Goal: Task Accomplishment & Management: Complete application form

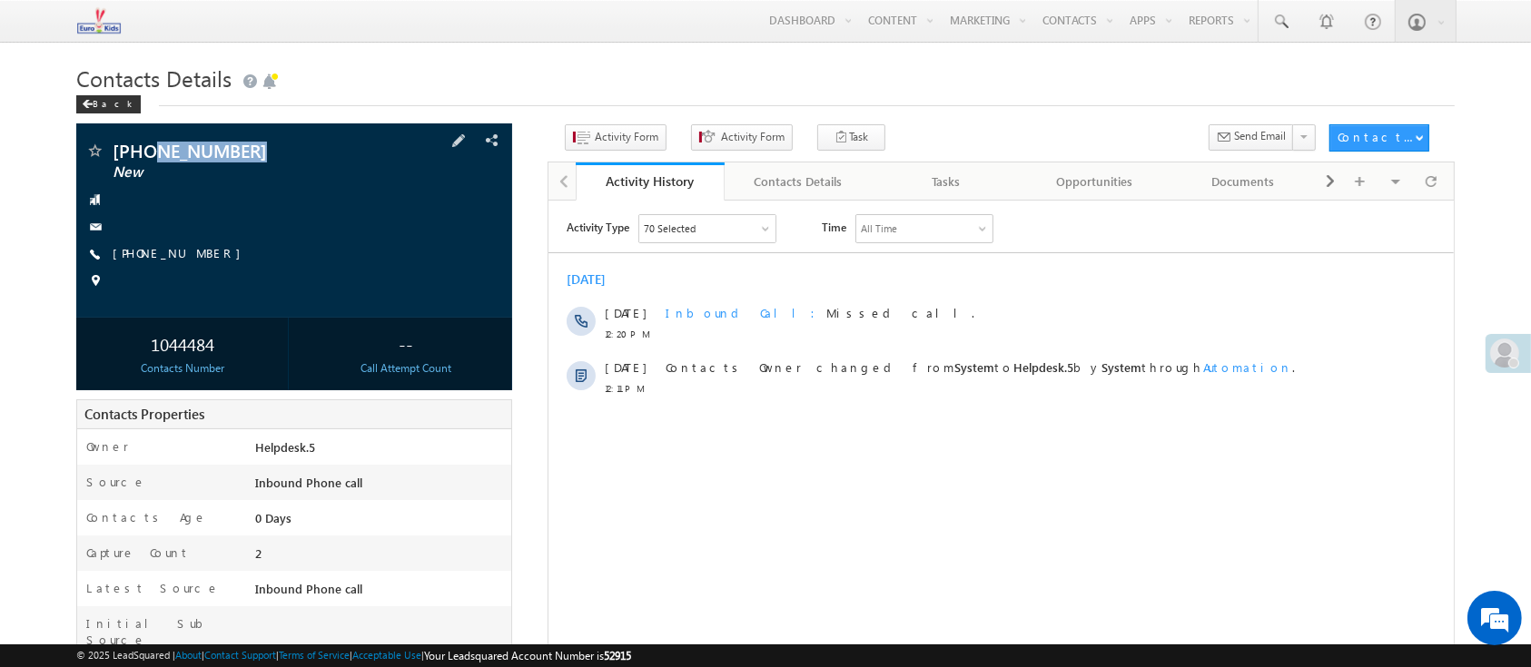
click at [276, 151] on span "[PHONE_NUMBER]" at bounding box center [248, 151] width 271 height 18
drag, startPoint x: 281, startPoint y: 152, endPoint x: 154, endPoint y: 152, distance: 126.2
click at [154, 152] on span "[PHONE_NUMBER]" at bounding box center [248, 151] width 271 height 18
copy span "9511798308"
click at [614, 134] on span "Activity Form" at bounding box center [627, 137] width 64 height 16
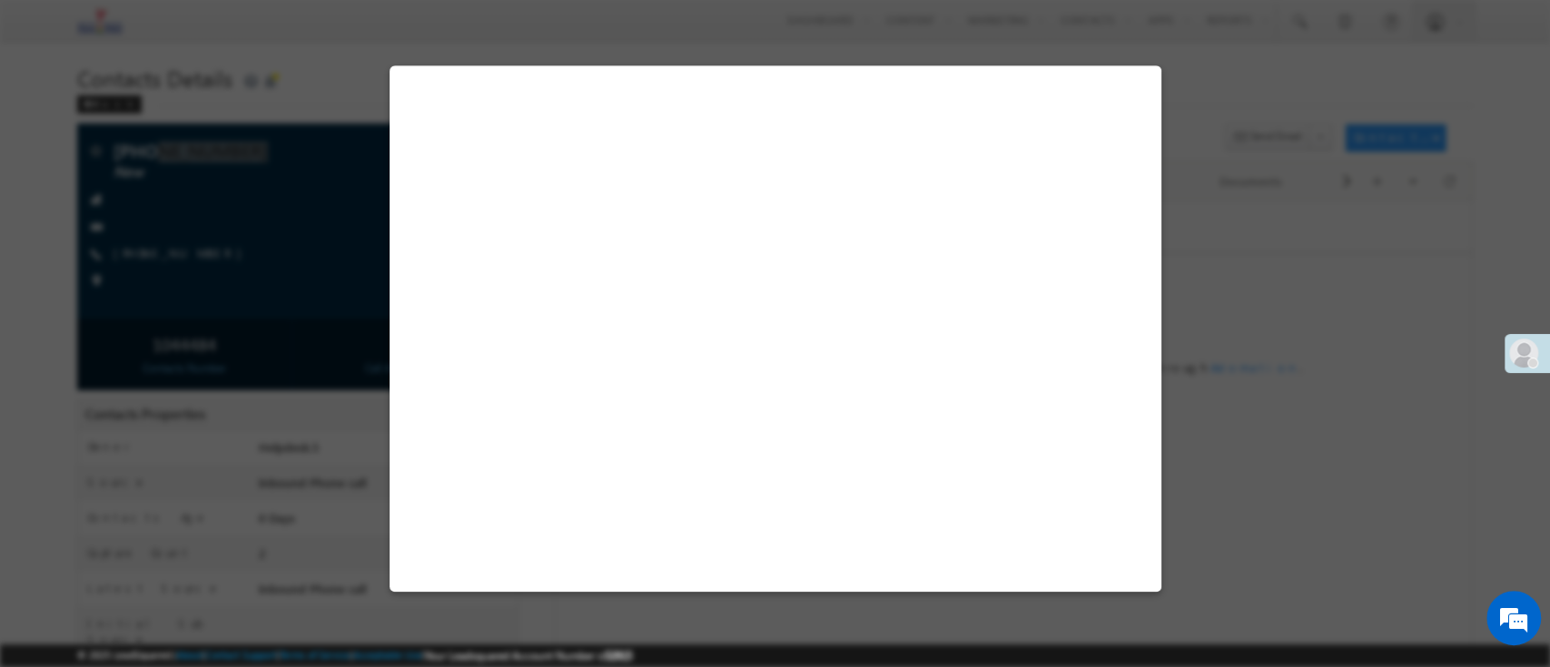
select select "Admissions"
select select "Inbound Phone call"
select select "Inbound Phone Call"
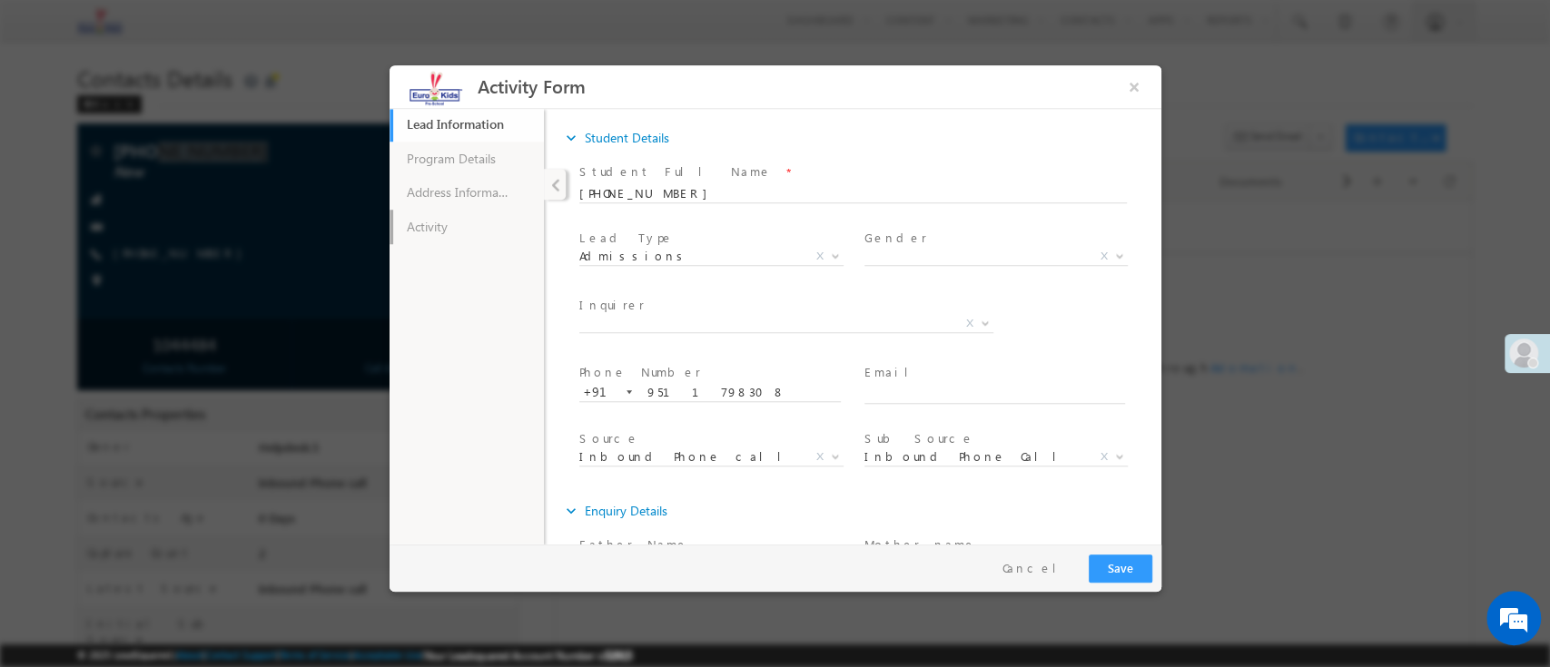
click at [476, 226] on link "Activity" at bounding box center [466, 226] width 154 height 35
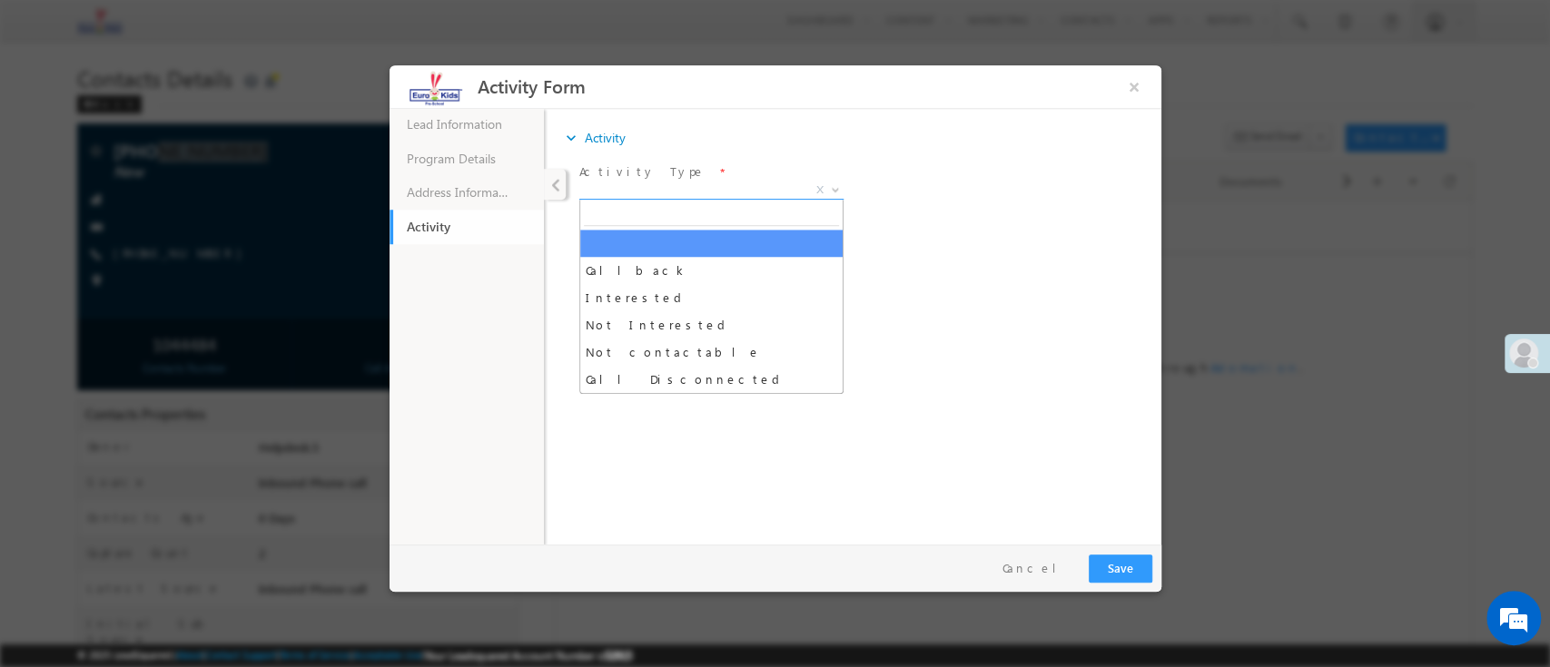
click at [641, 196] on span "X" at bounding box center [710, 190] width 264 height 18
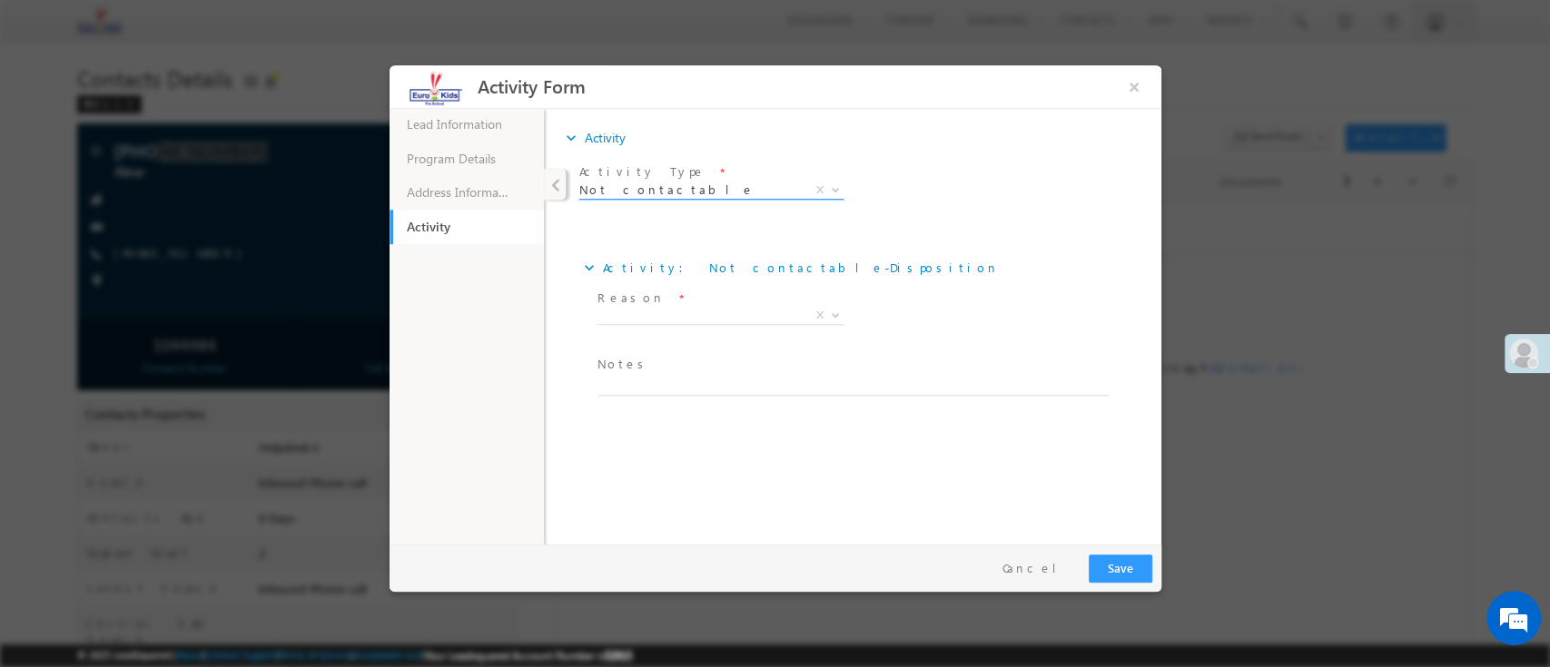
click at [674, 177] on span "Activity Type *" at bounding box center [709, 172] width 263 height 20
click at [673, 196] on span "Not contactable" at bounding box center [688, 189] width 221 height 16
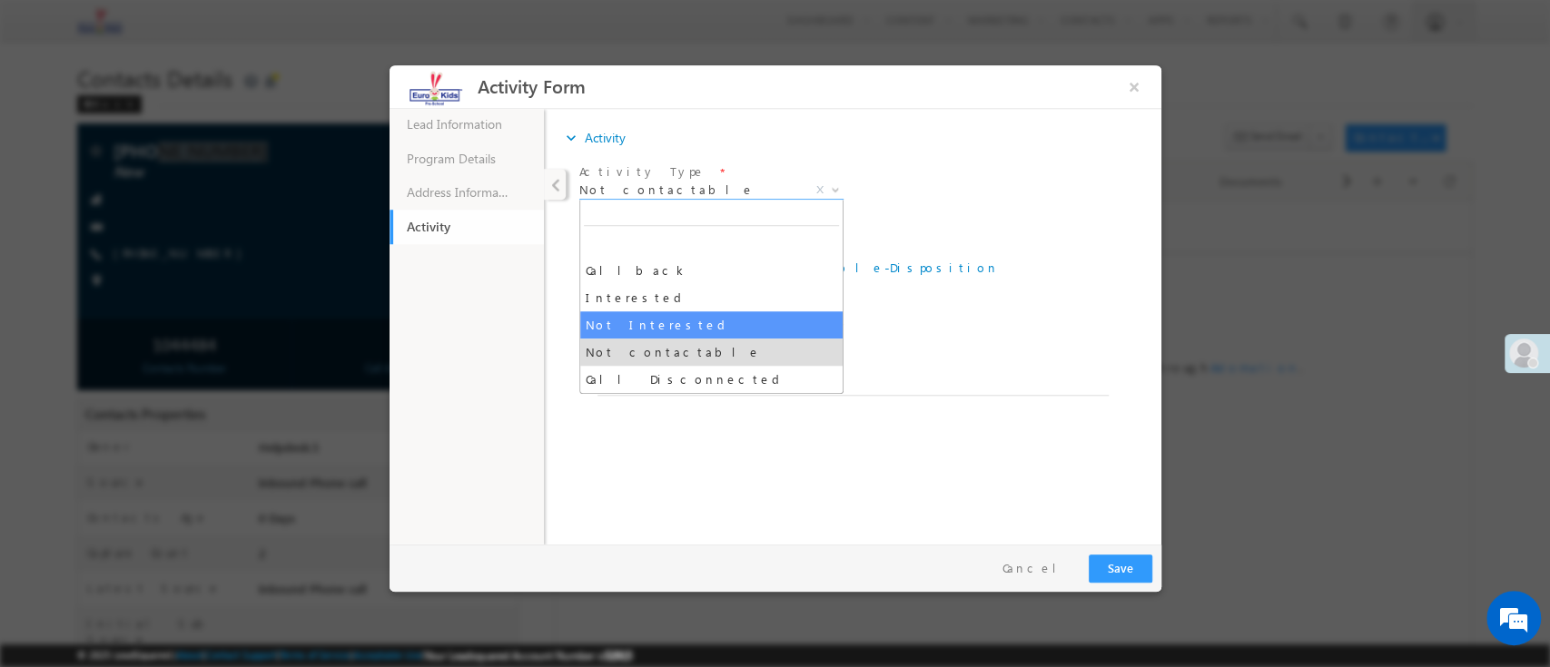
select select "Not Interested"
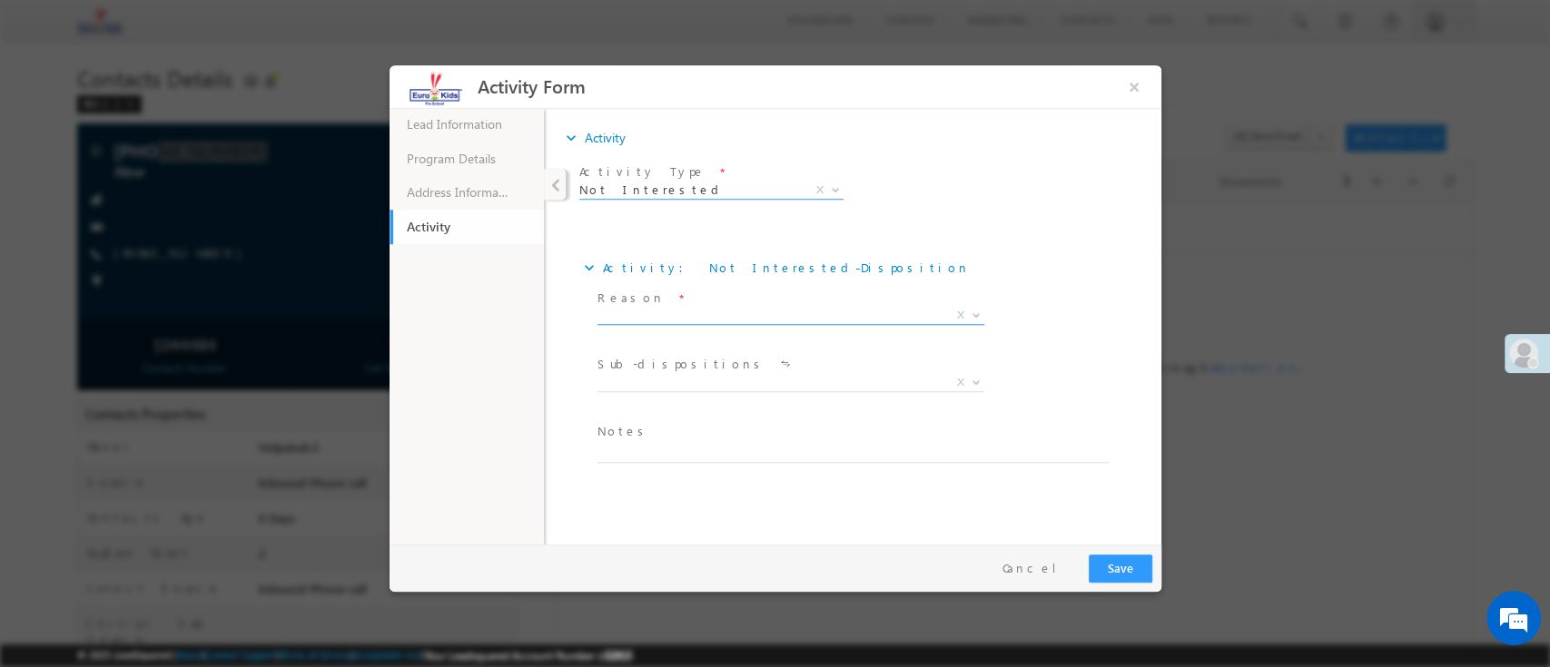
click at [666, 311] on span "X" at bounding box center [789, 315] width 387 height 18
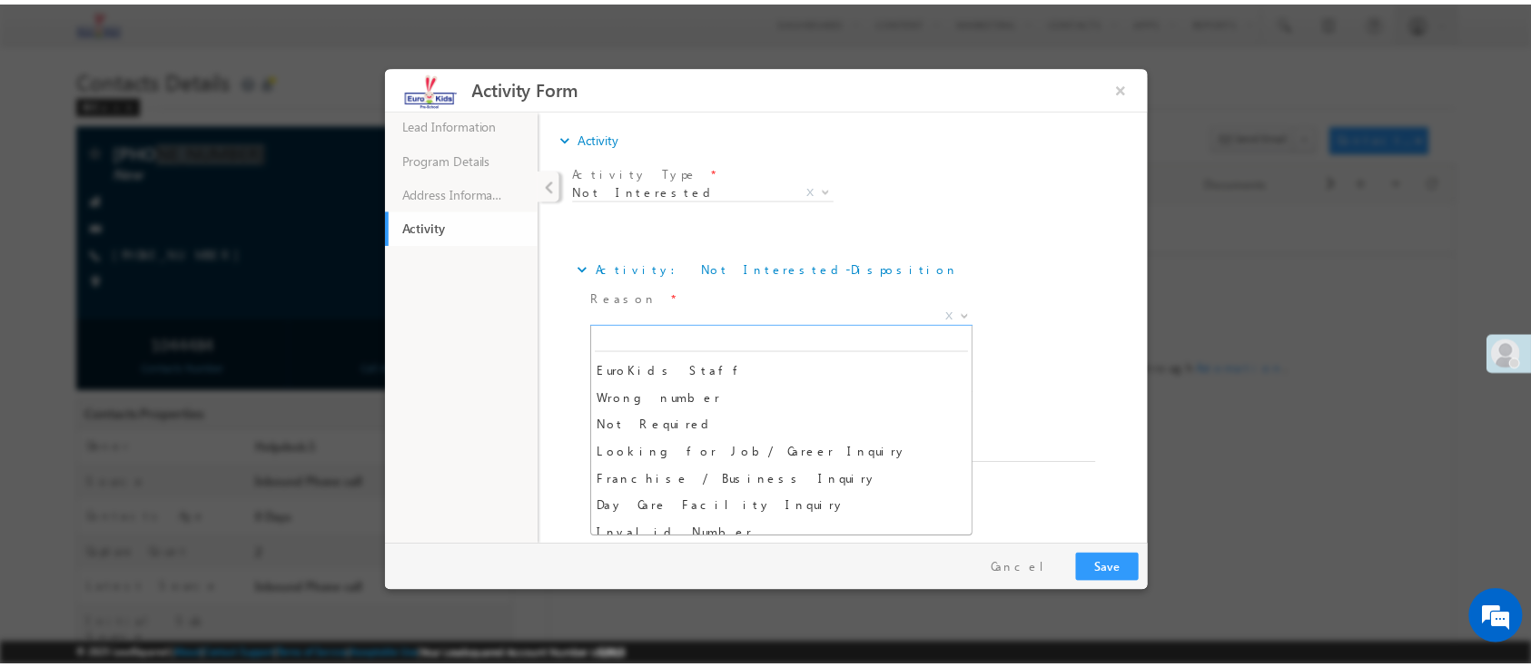
scroll to position [472, 0]
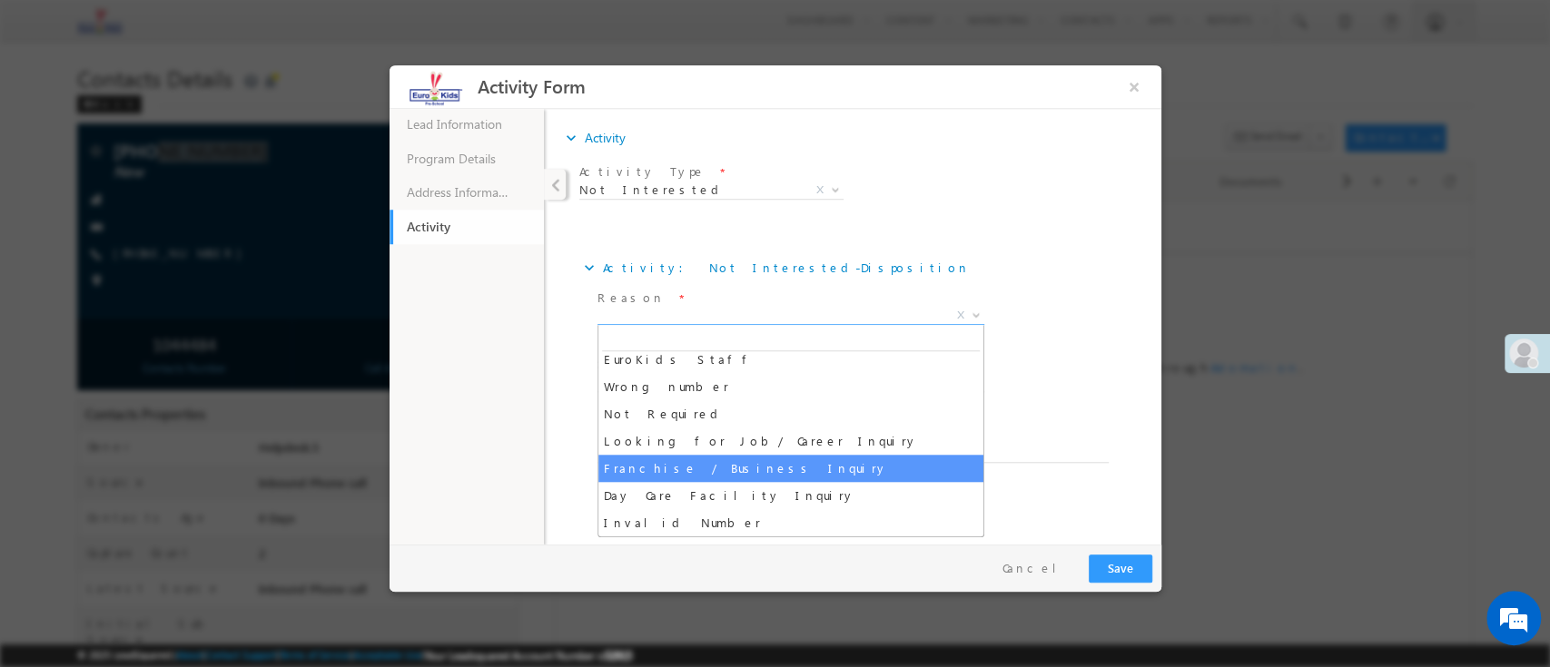
select select "Franchise / Business Inquiry"
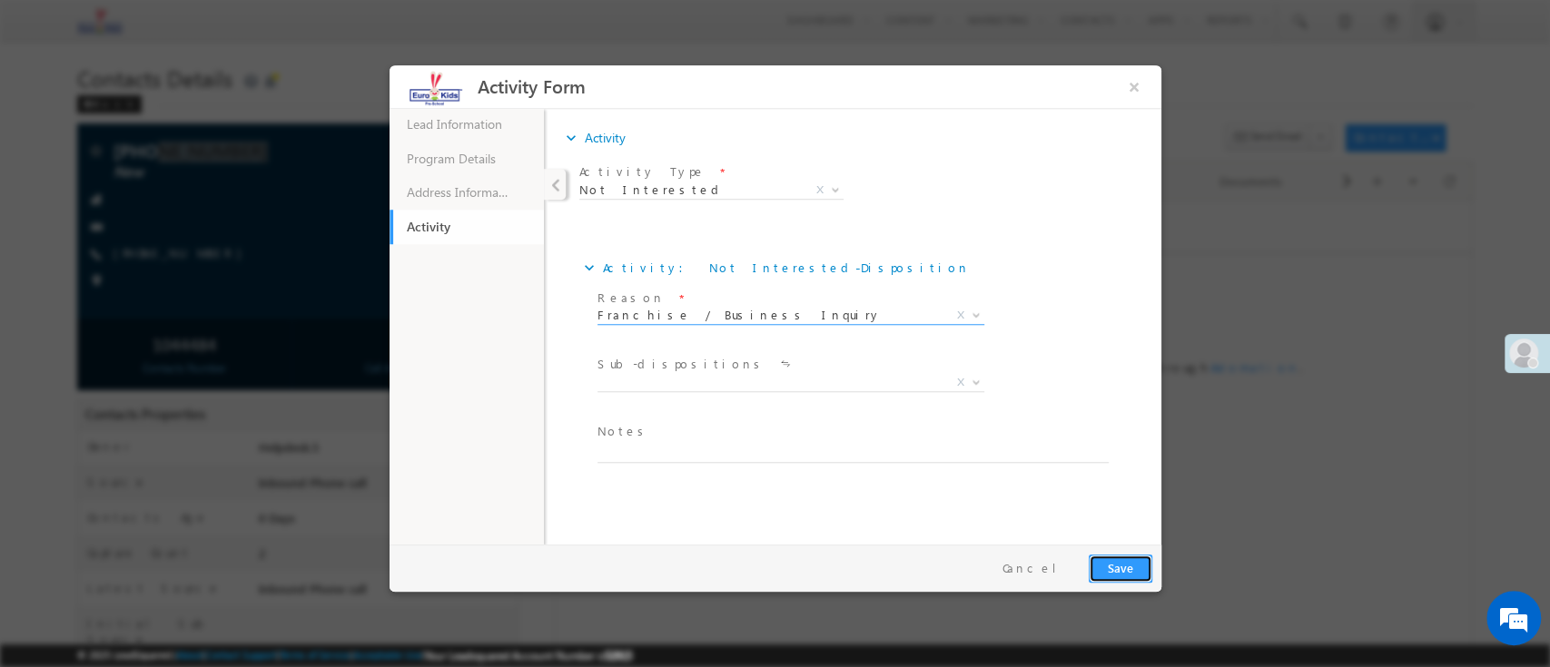
click at [1129, 574] on button "Save" at bounding box center [1120, 568] width 64 height 28
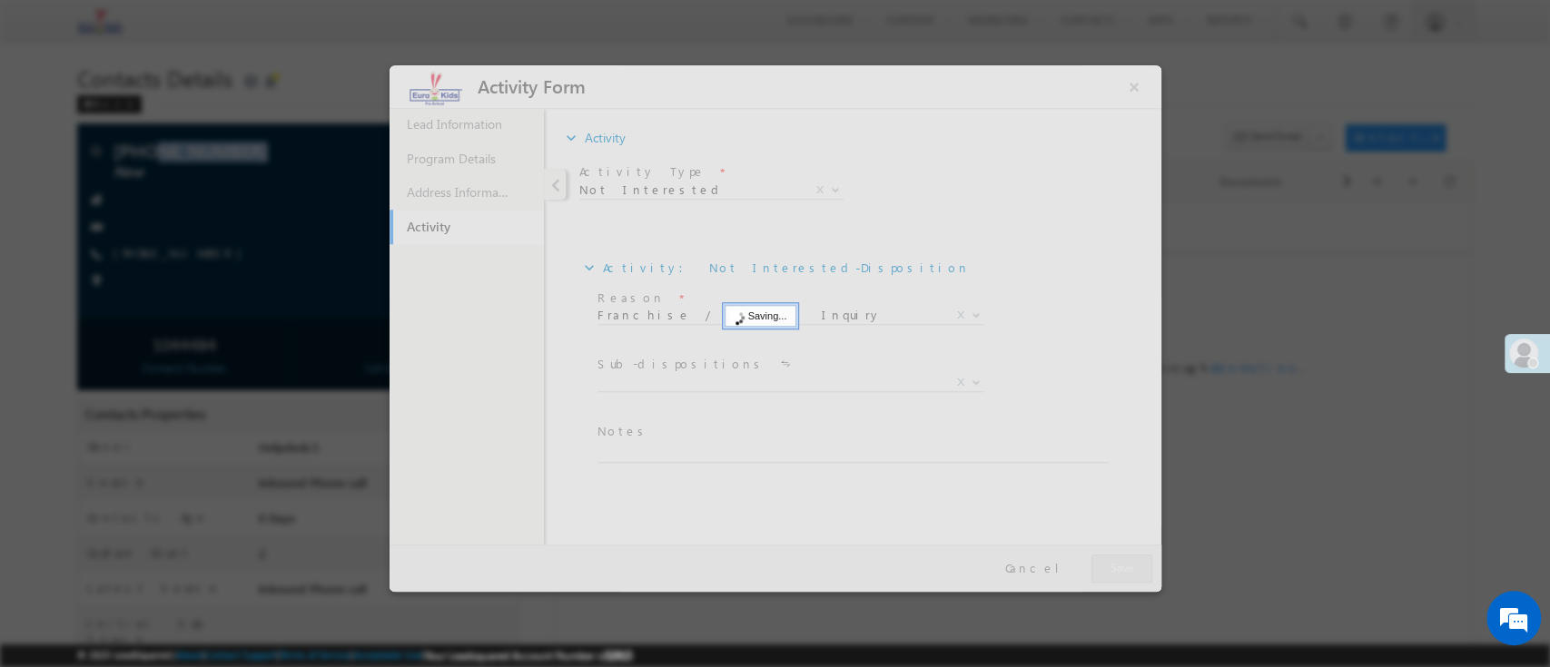
click at [0, 0] on div at bounding box center [0, 0] width 0 height 0
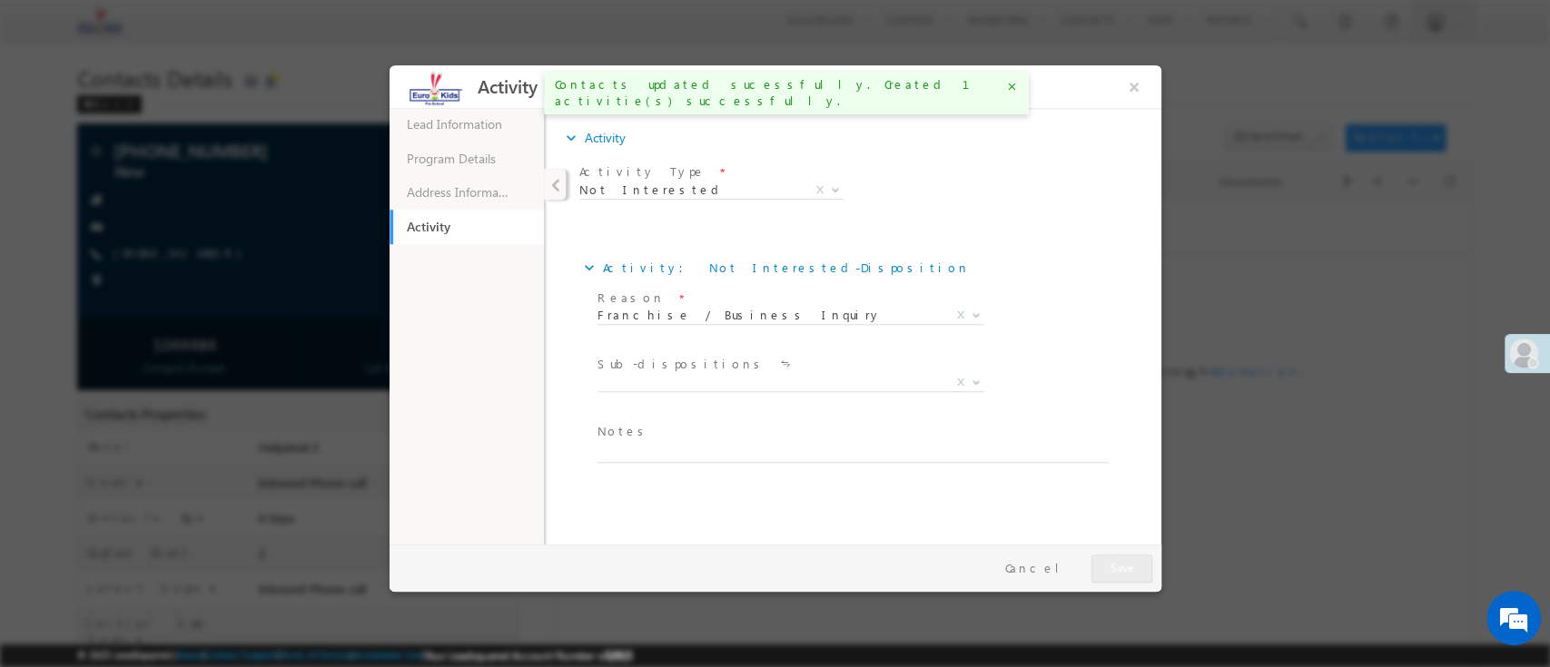
drag, startPoint x: 1377, startPoint y: 432, endPoint x: 1351, endPoint y: 441, distance: 27.9
click at [0, 0] on div at bounding box center [0, 0] width 0 height 0
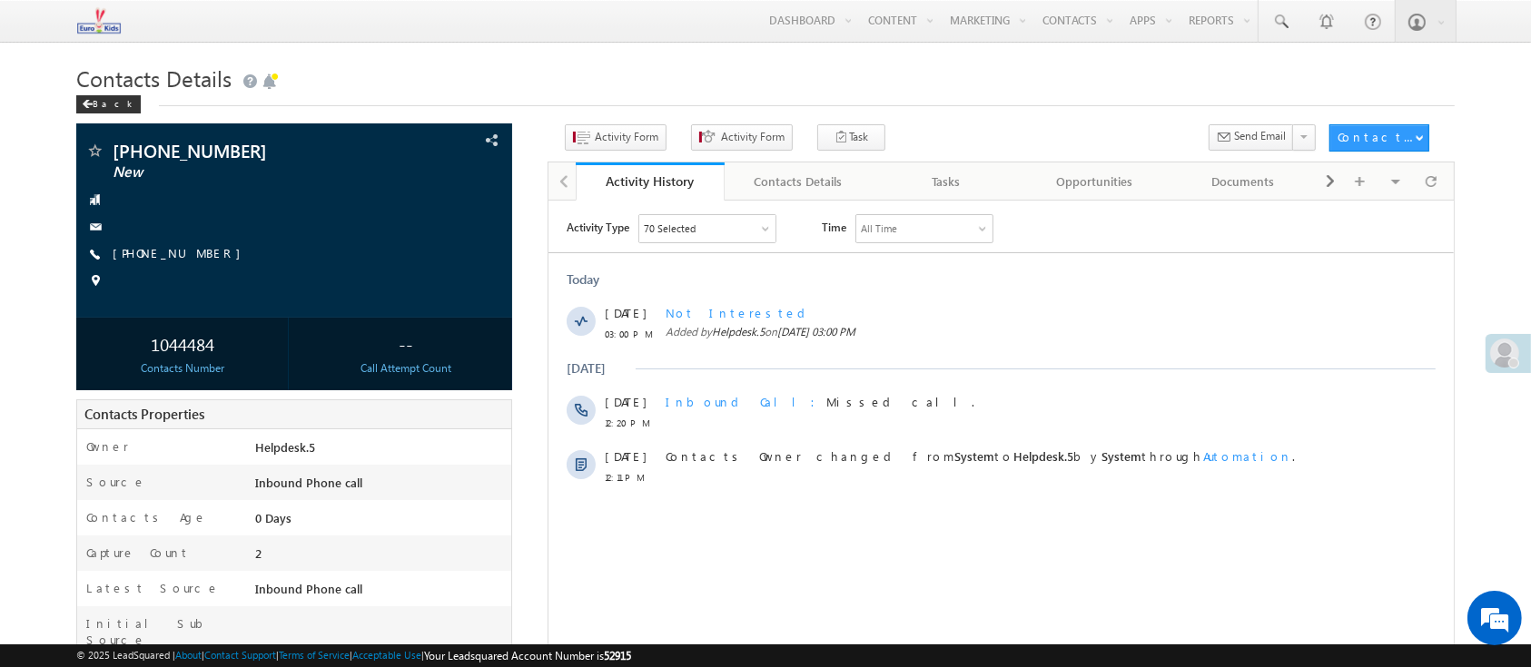
drag, startPoint x: 764, startPoint y: 74, endPoint x: 735, endPoint y: 84, distance: 29.6
click at [764, 74] on h1 "Contacts Details" at bounding box center [764, 76] width 1377 height 35
